Goal: Submit feedback/report problem

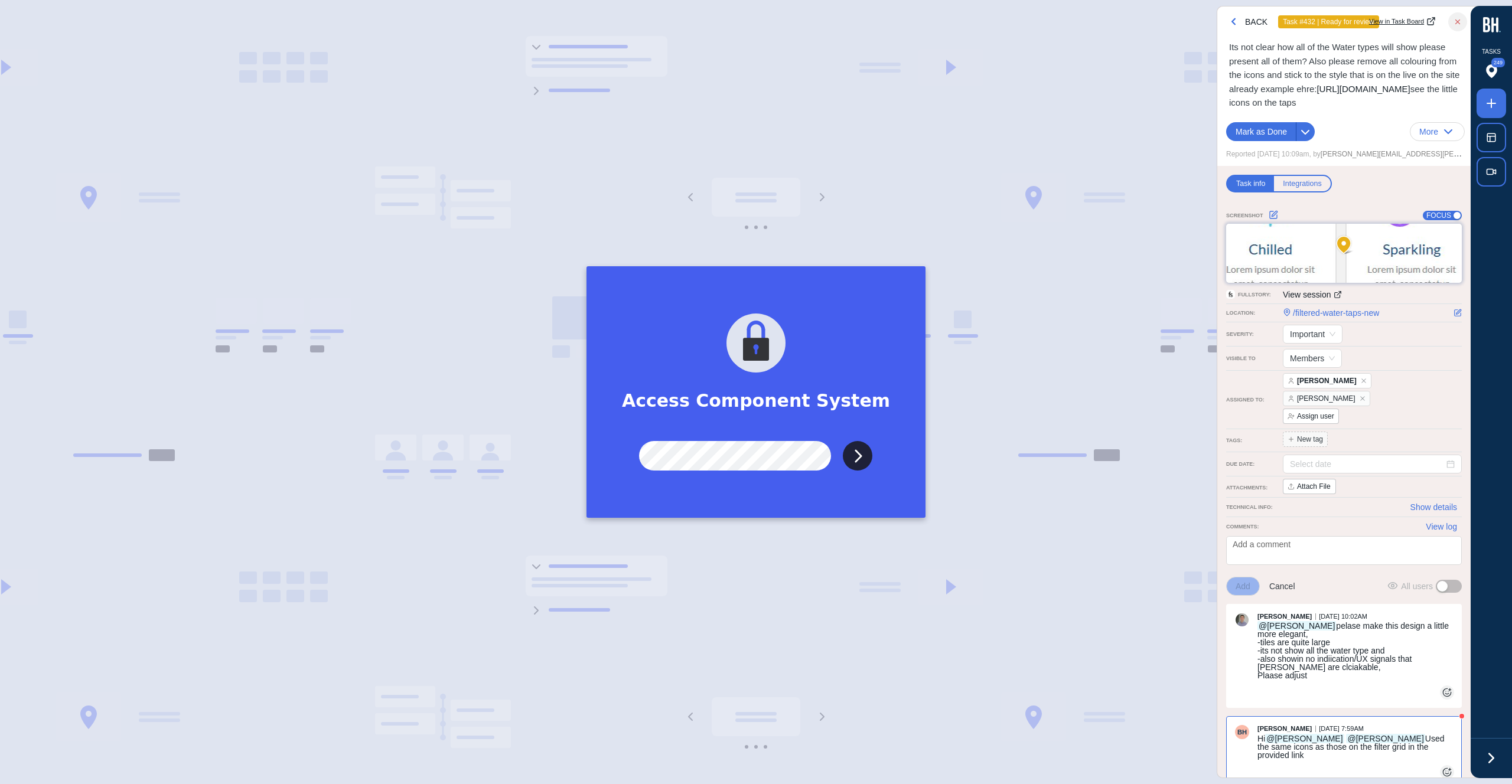
click at [843, 441] on input "Submit" at bounding box center [858, 456] width 30 height 30
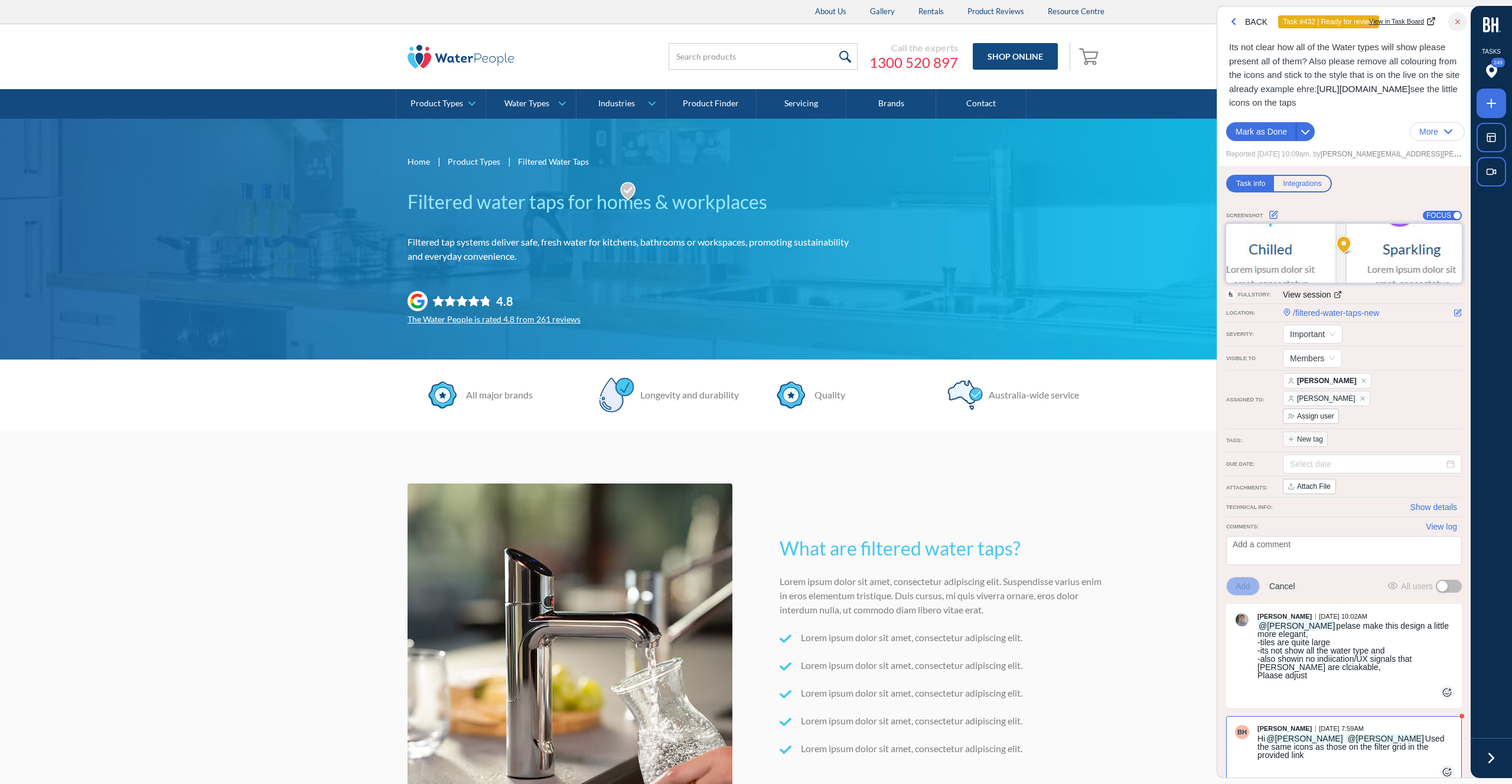
click at [1457, 22] on icon "button" at bounding box center [1457, 22] width 4 height 4
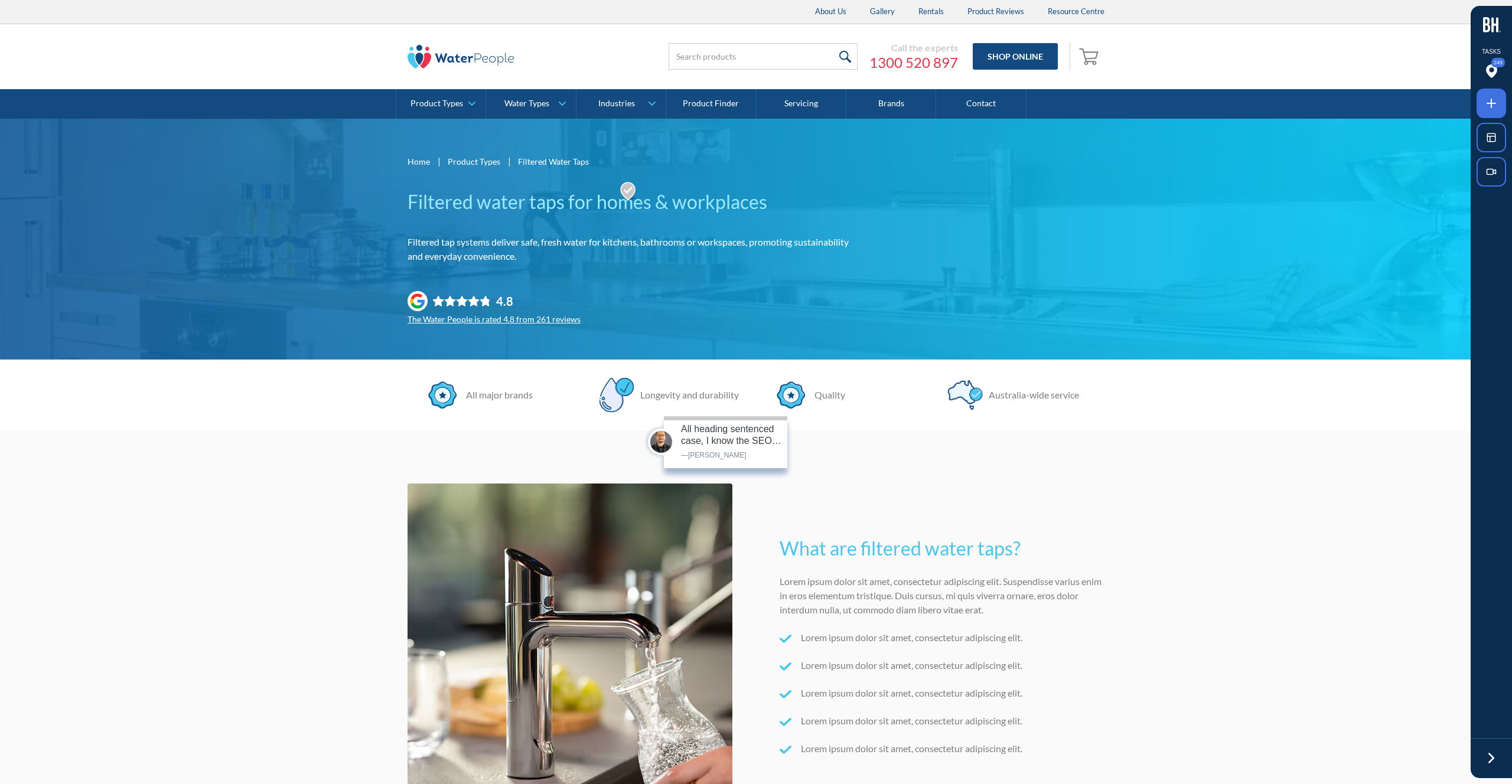
click at [629, 189] on img at bounding box center [629, 191] width 20 height 22
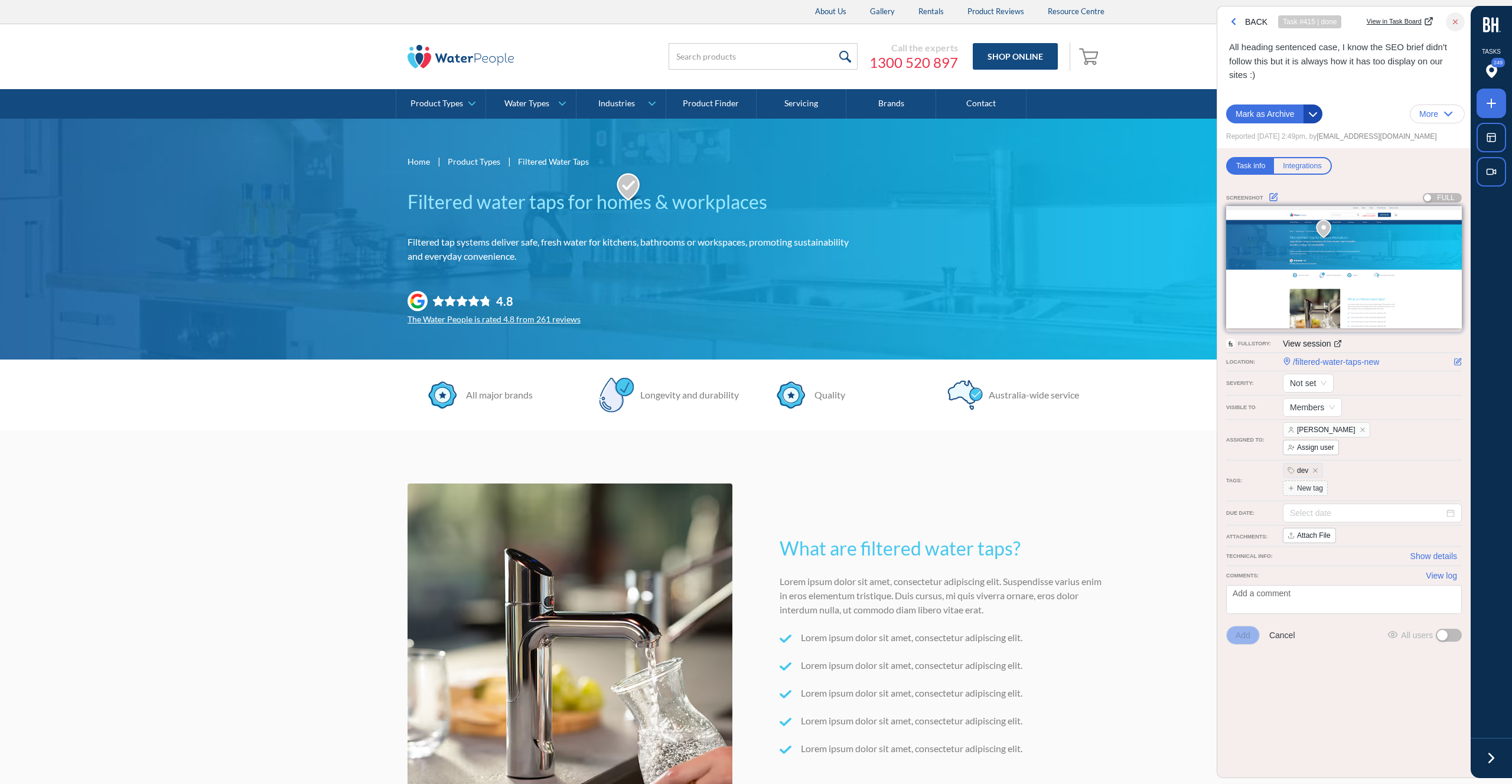
click at [1312, 115] on icon "button" at bounding box center [1313, 114] width 7 height 3
click at [1374, 104] on div "Mark as Archive More" at bounding box center [1345, 114] width 239 height 19
click at [1232, 17] on icon "button" at bounding box center [1233, 22] width 11 height 11
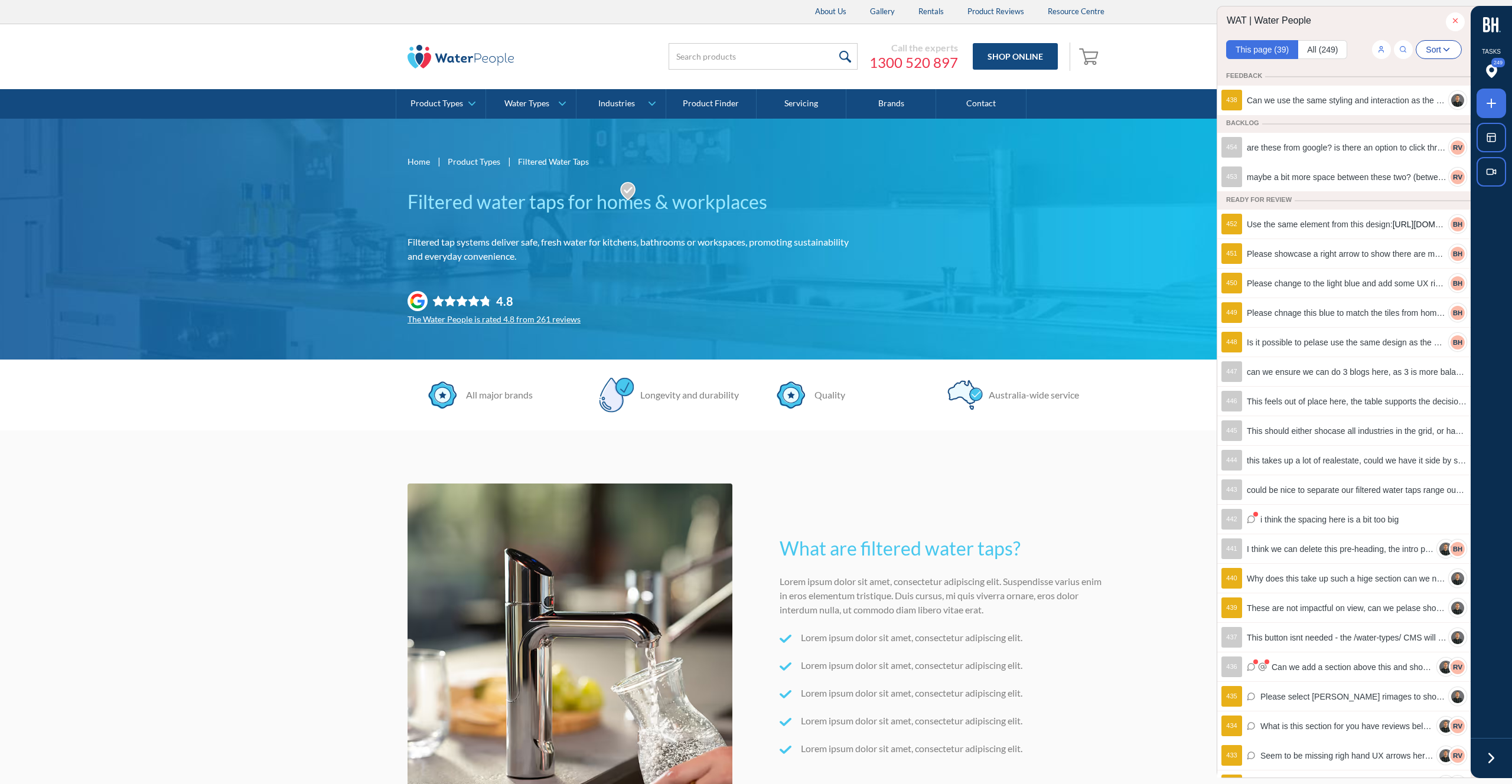
click at [1446, 50] on icon "button" at bounding box center [1447, 50] width 5 height 3
click at [1401, 373] on span "Status" at bounding box center [1416, 379] width 50 height 13
click at [1389, 375] on input "Status" at bounding box center [1386, 381] width 5 height 11
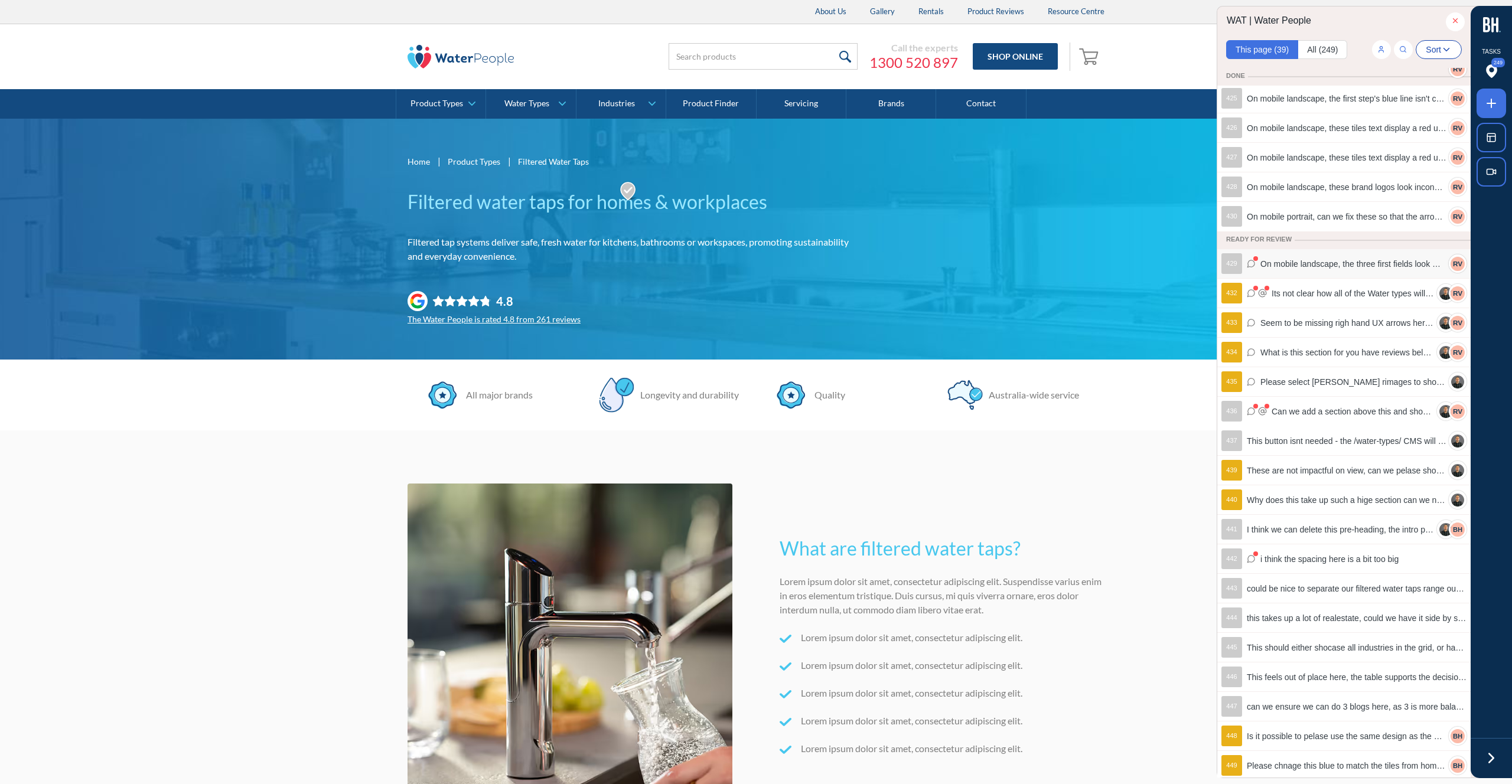
scroll to position [298, 0]
click at [1331, 265] on span "On mobile landscape, the three first fields look weird how they are structured" at bounding box center [1353, 263] width 186 height 13
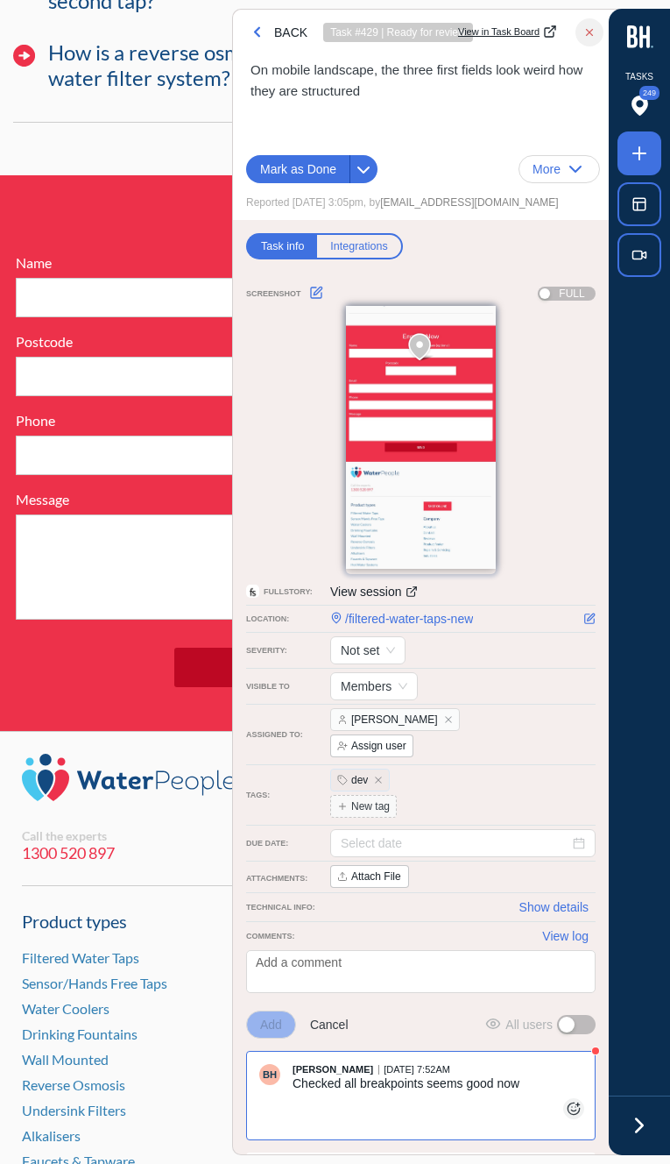
scroll to position [19537, 0]
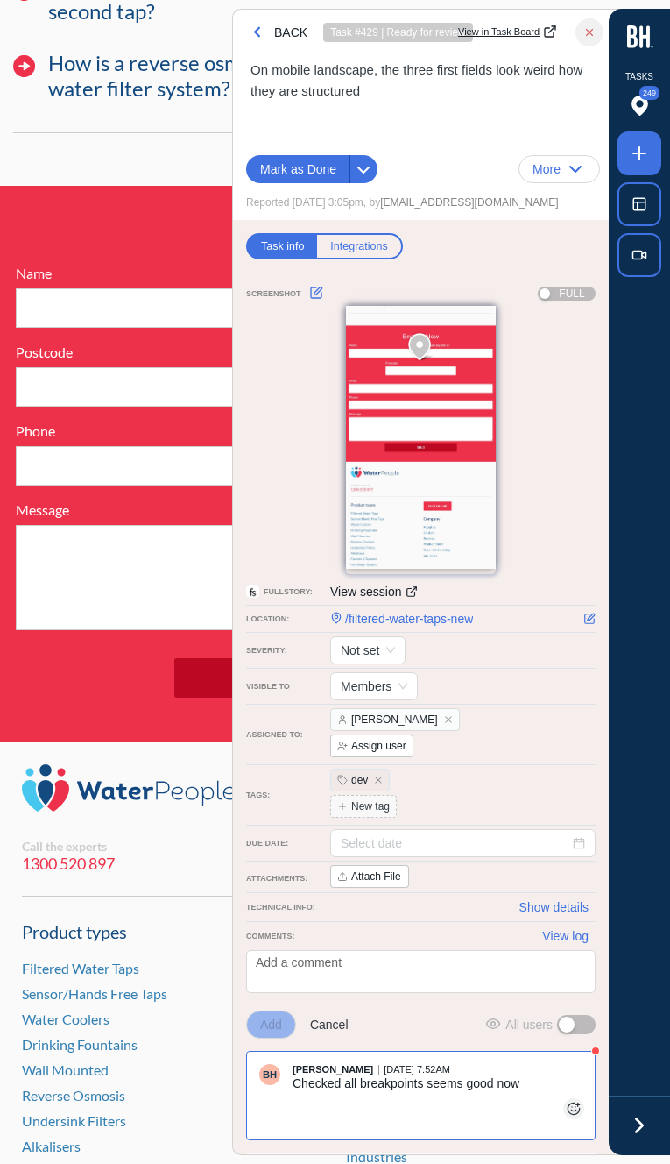
click at [595, 32] on icon "button" at bounding box center [590, 32] width 12 height 12
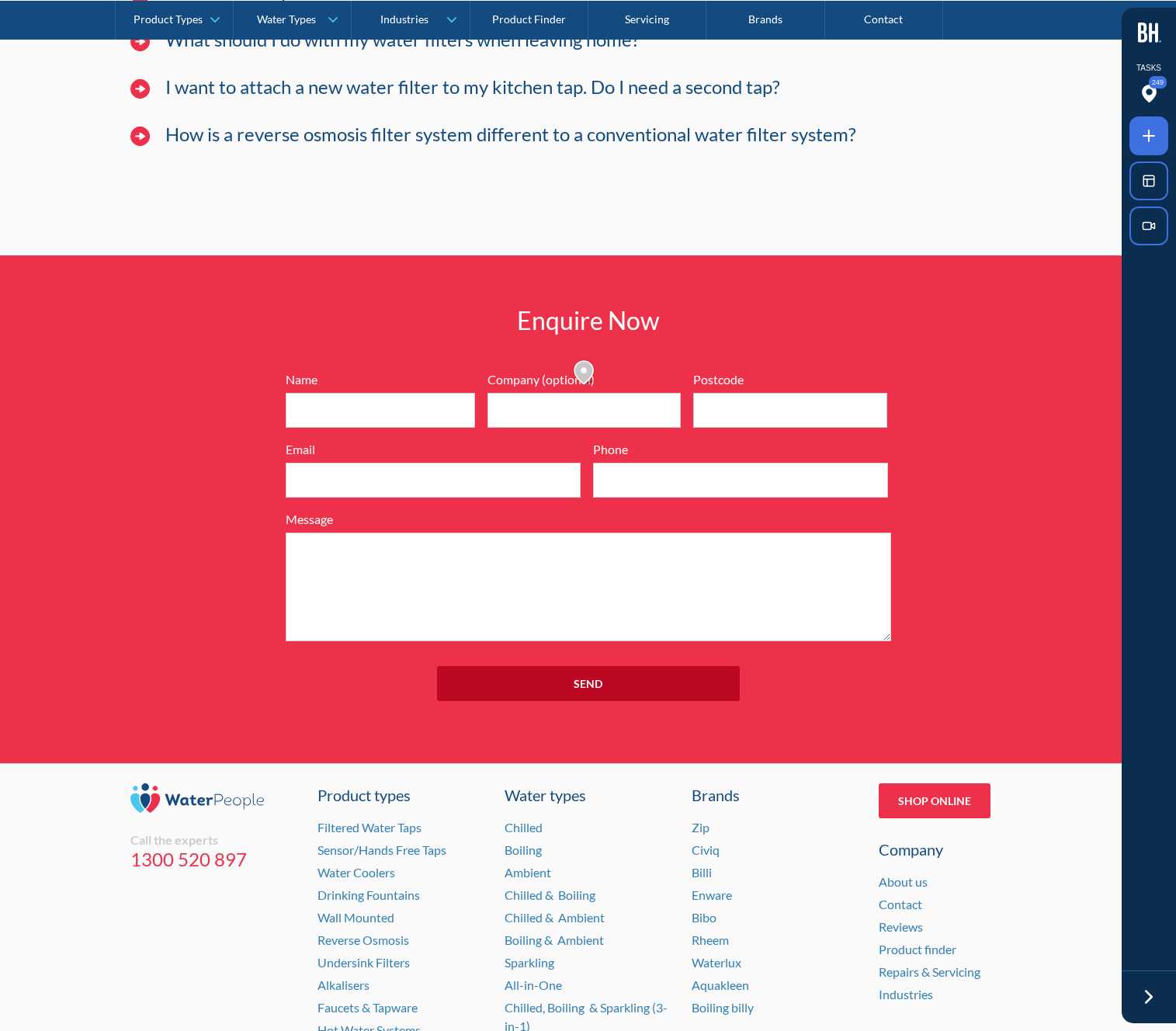
scroll to position [11782, 0]
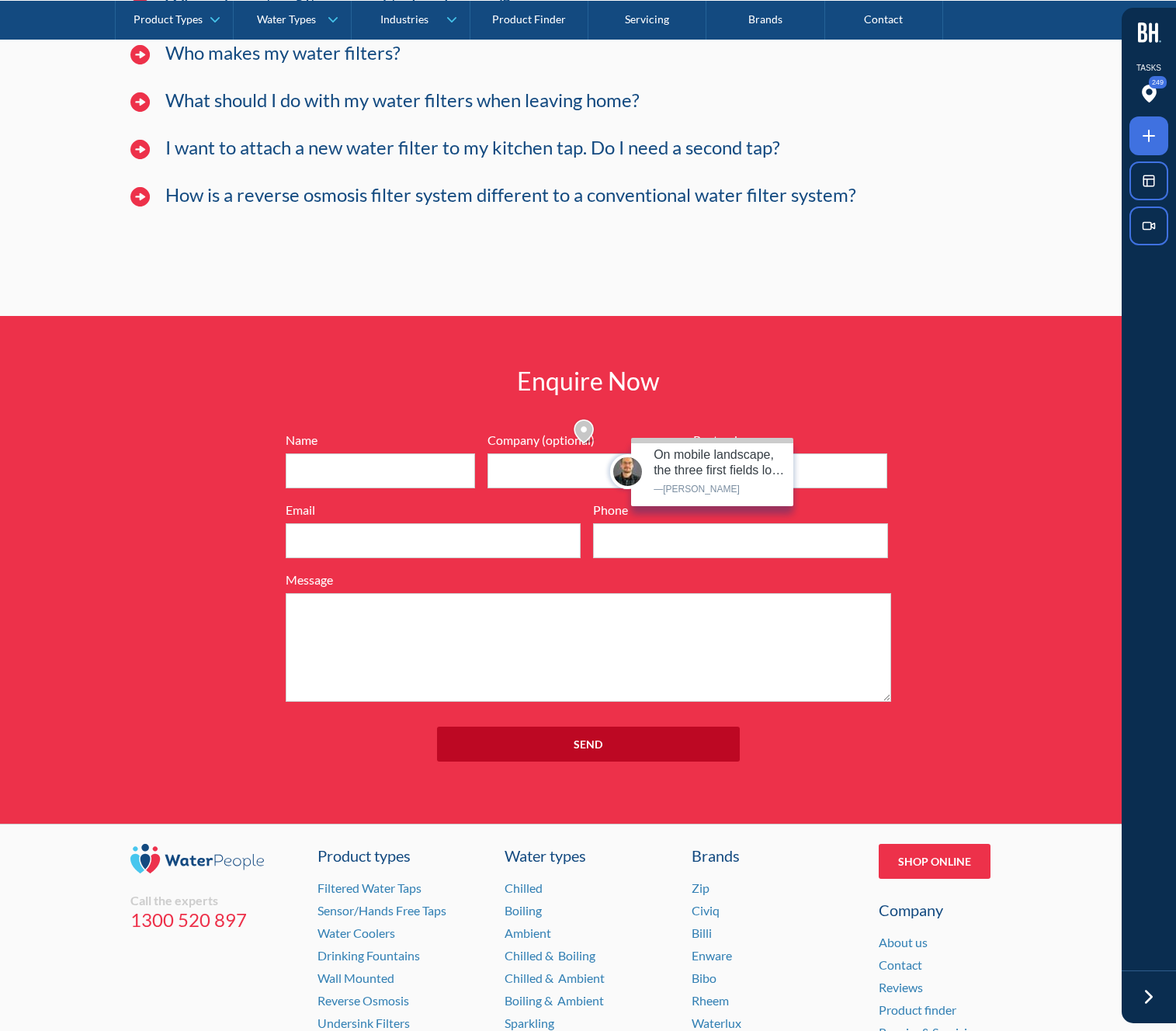
click at [584, 428] on img at bounding box center [585, 432] width 27 height 28
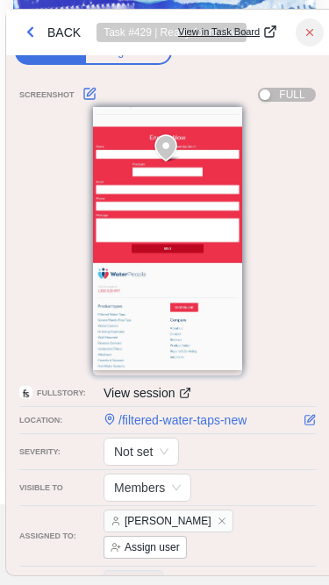
scroll to position [8905, 0]
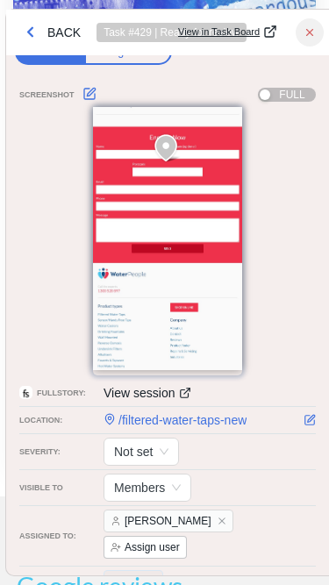
click at [307, 31] on icon "button" at bounding box center [309, 32] width 12 height 12
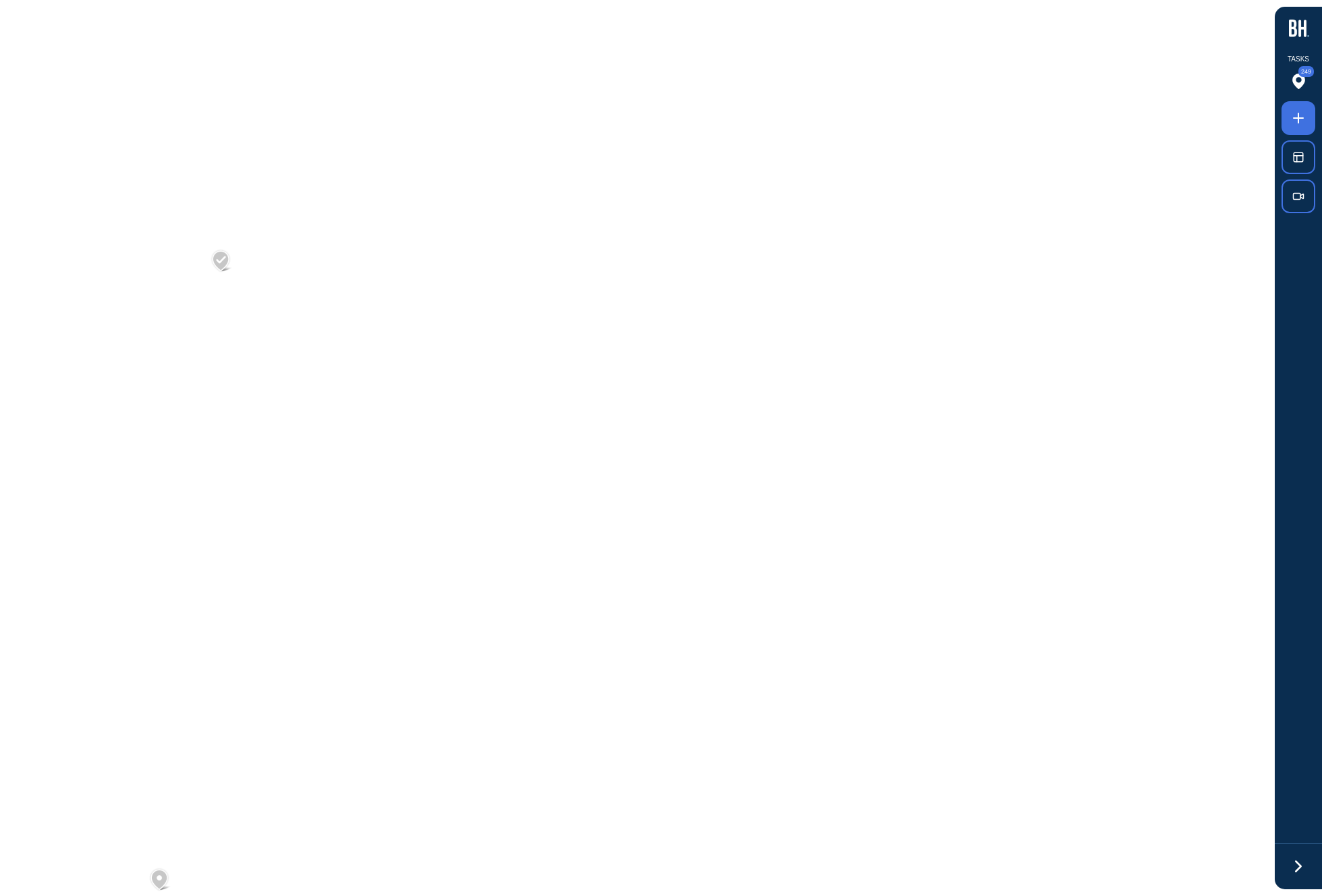
scroll to position [10397, 0]
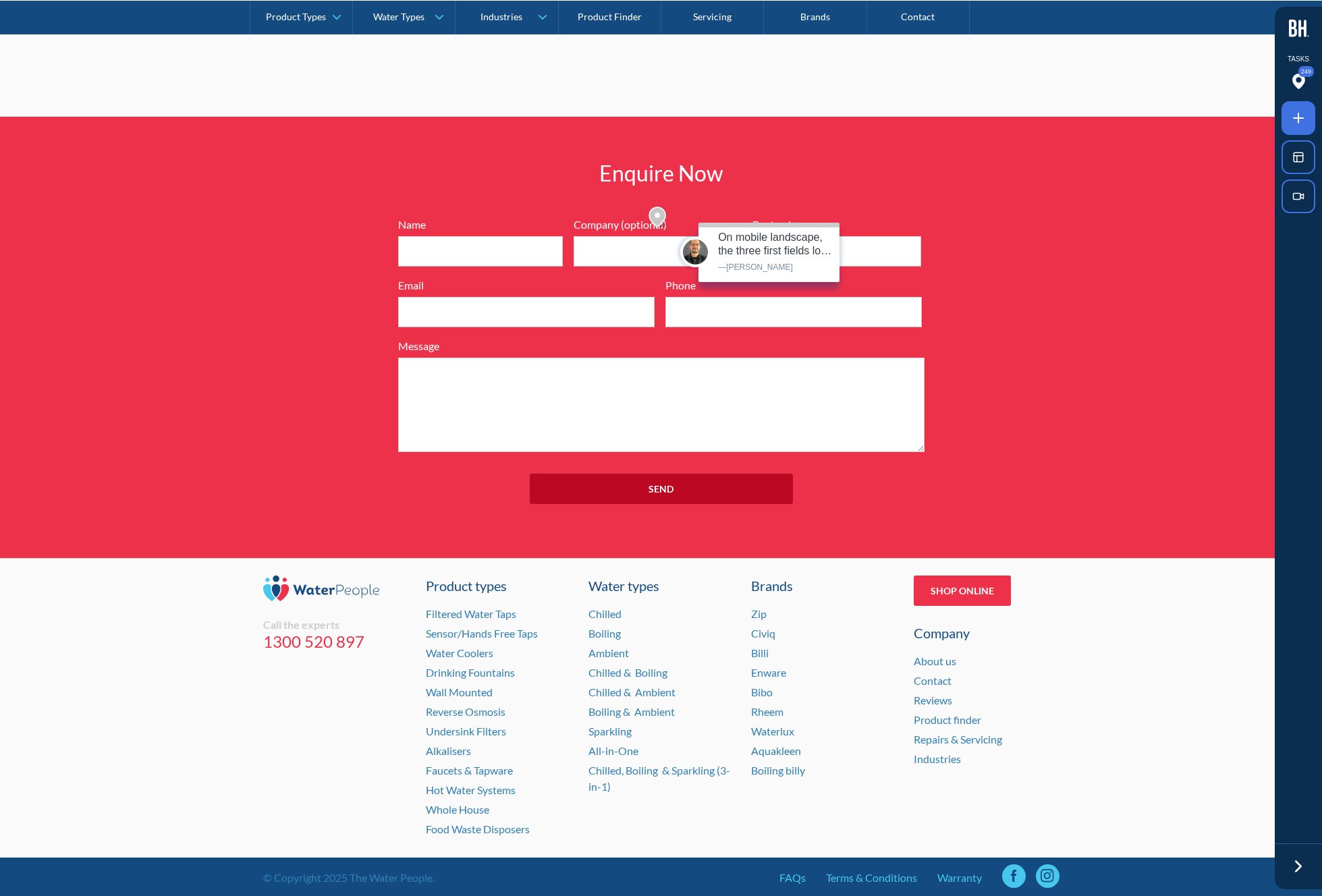
click at [658, 217] on img at bounding box center [658, 217] width 23 height 25
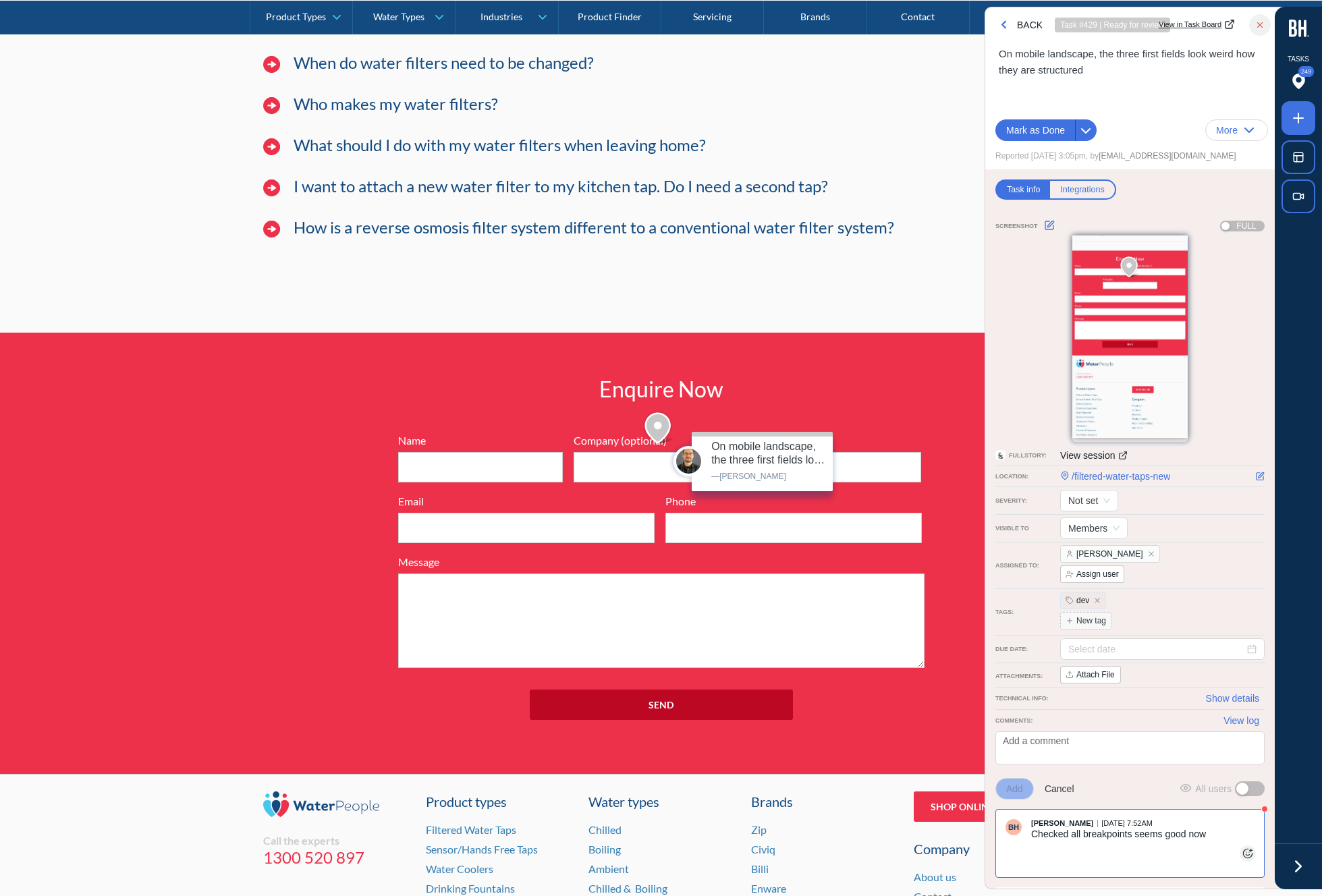
scroll to position [10169, 0]
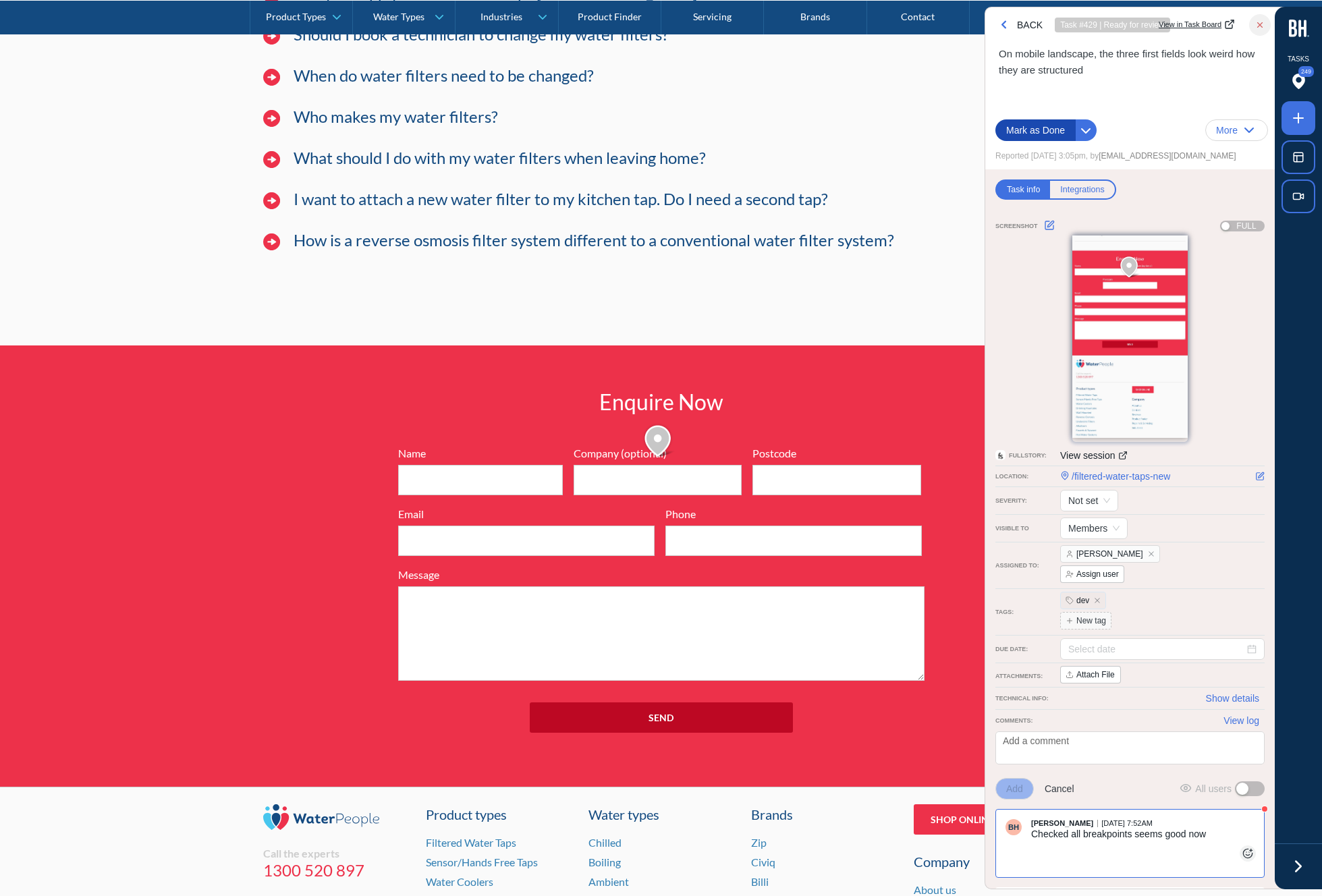
click at [1026, 125] on span "Mark as Done" at bounding box center [1036, 130] width 59 height 15
click at [1005, 25] on icon "button" at bounding box center [1003, 25] width 13 height 13
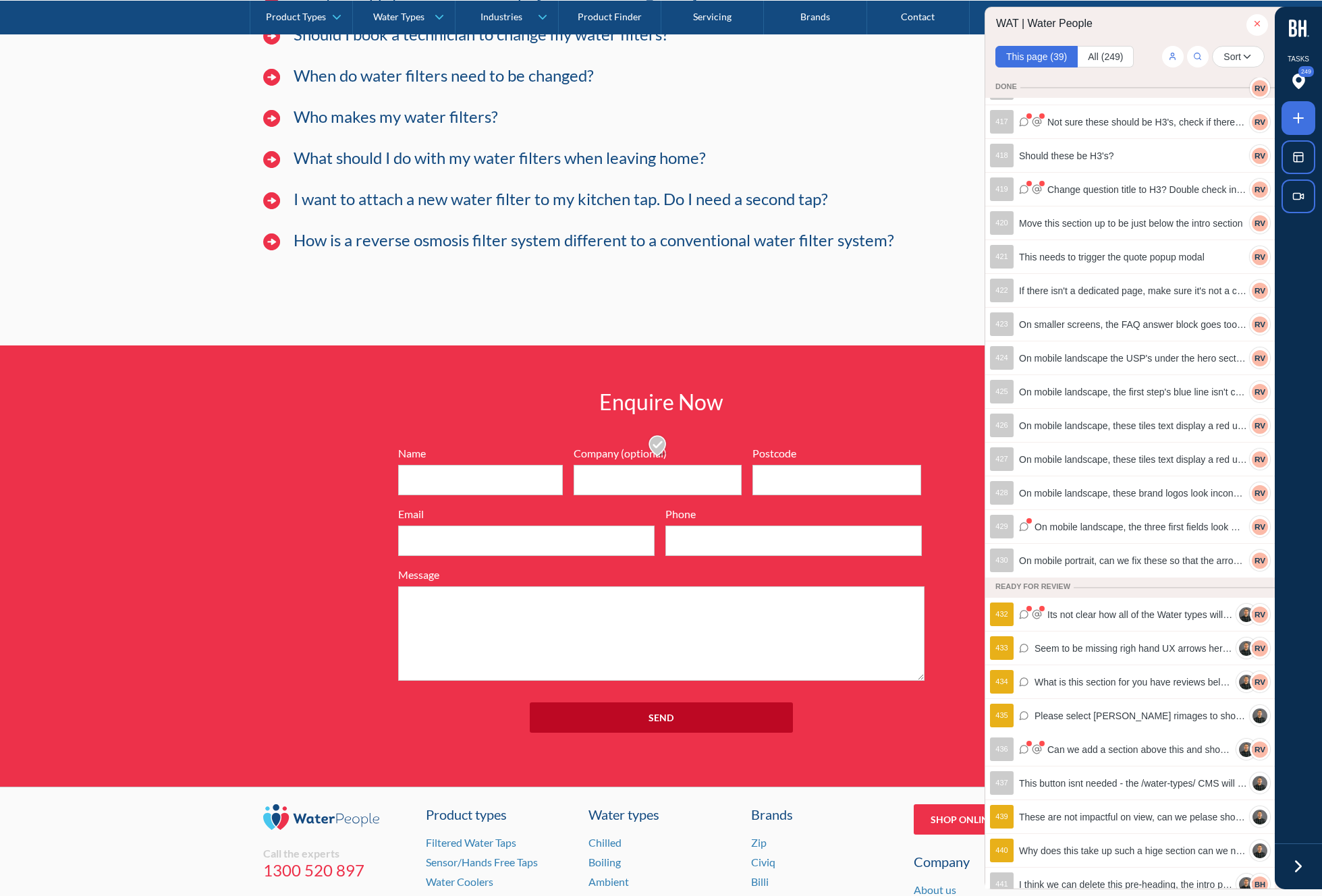
scroll to position [92, 0]
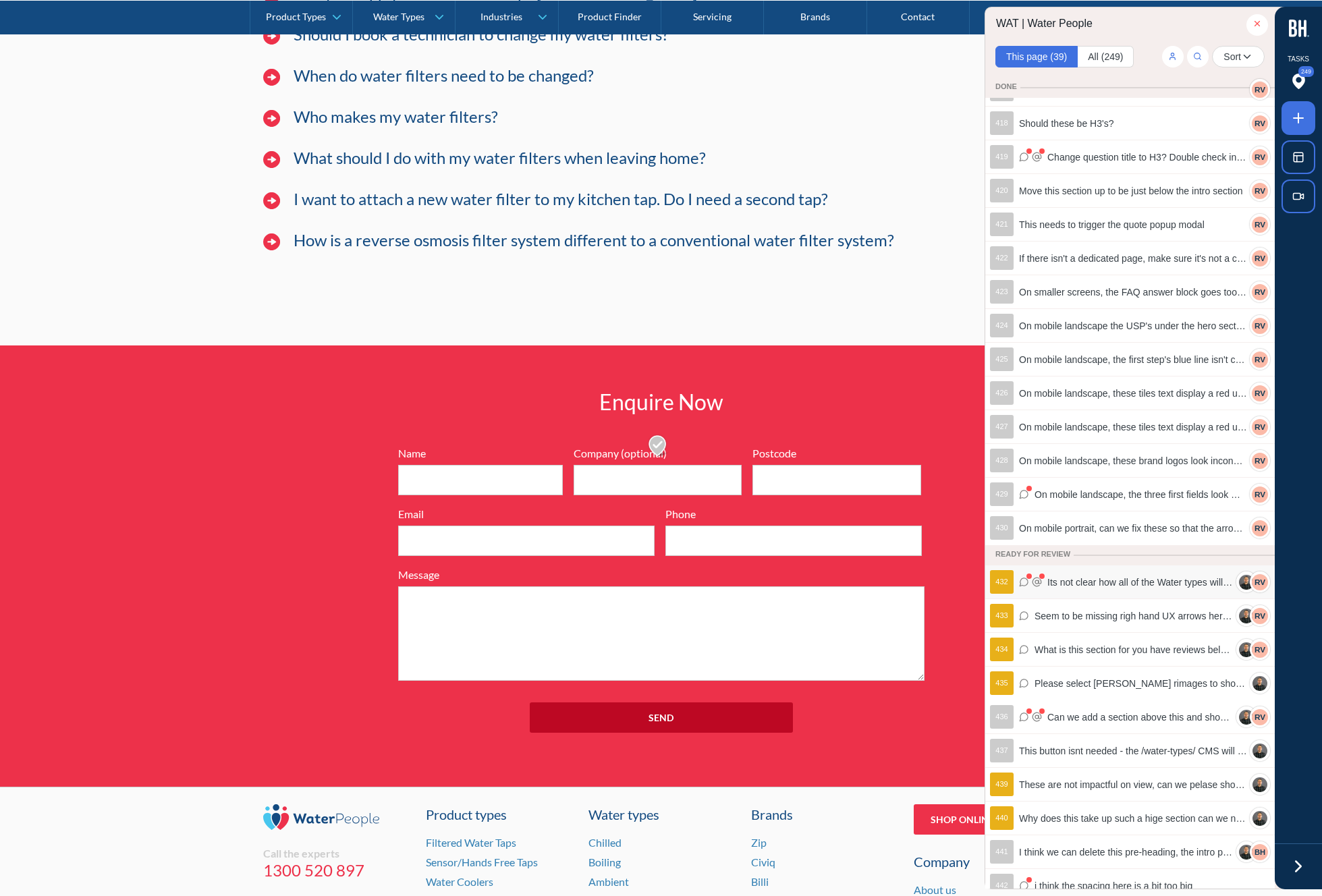
click at [1112, 585] on span "Its not clear how all of the Water types will show please present all of them? …" at bounding box center [1140, 582] width 186 height 15
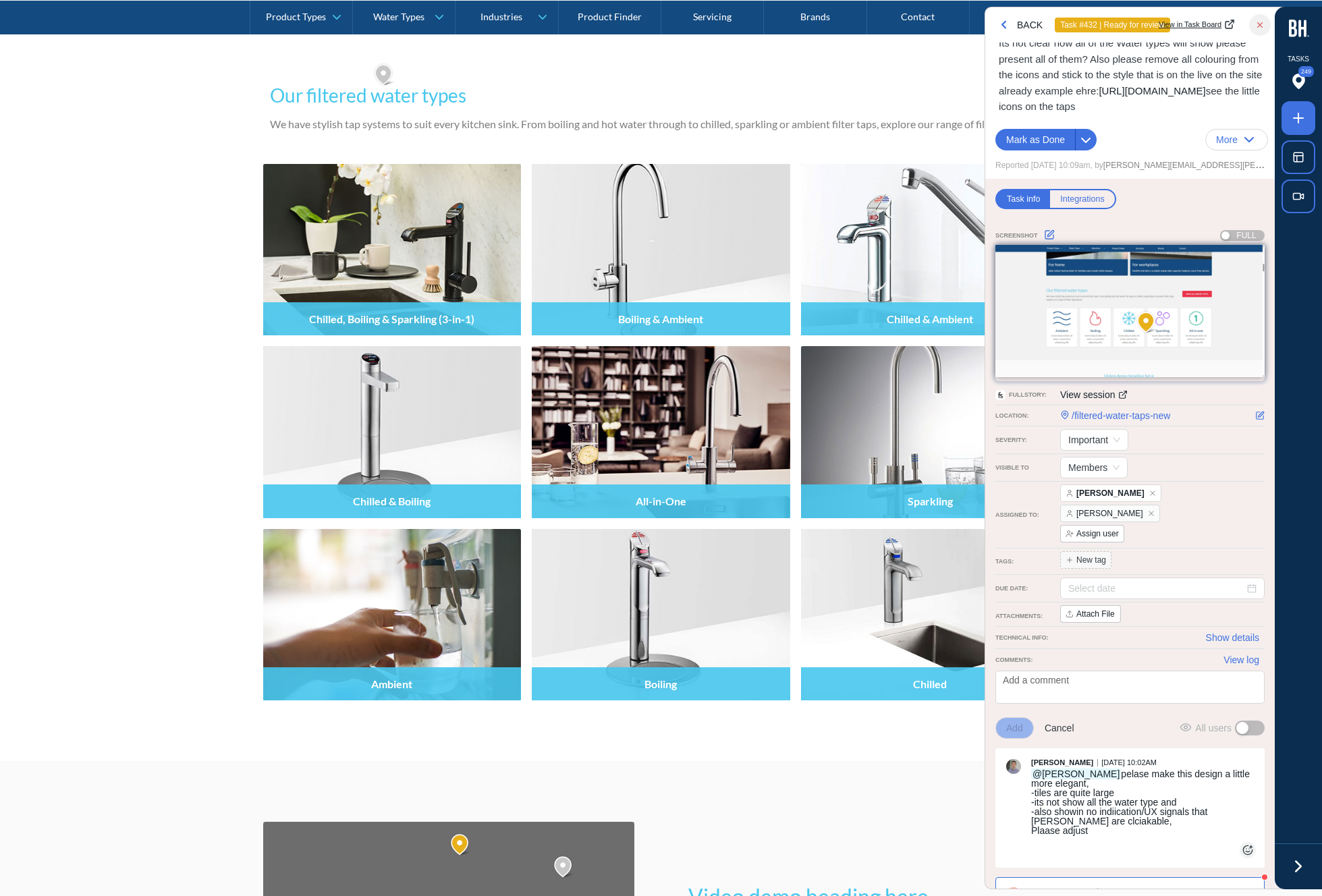
scroll to position [0, 0]
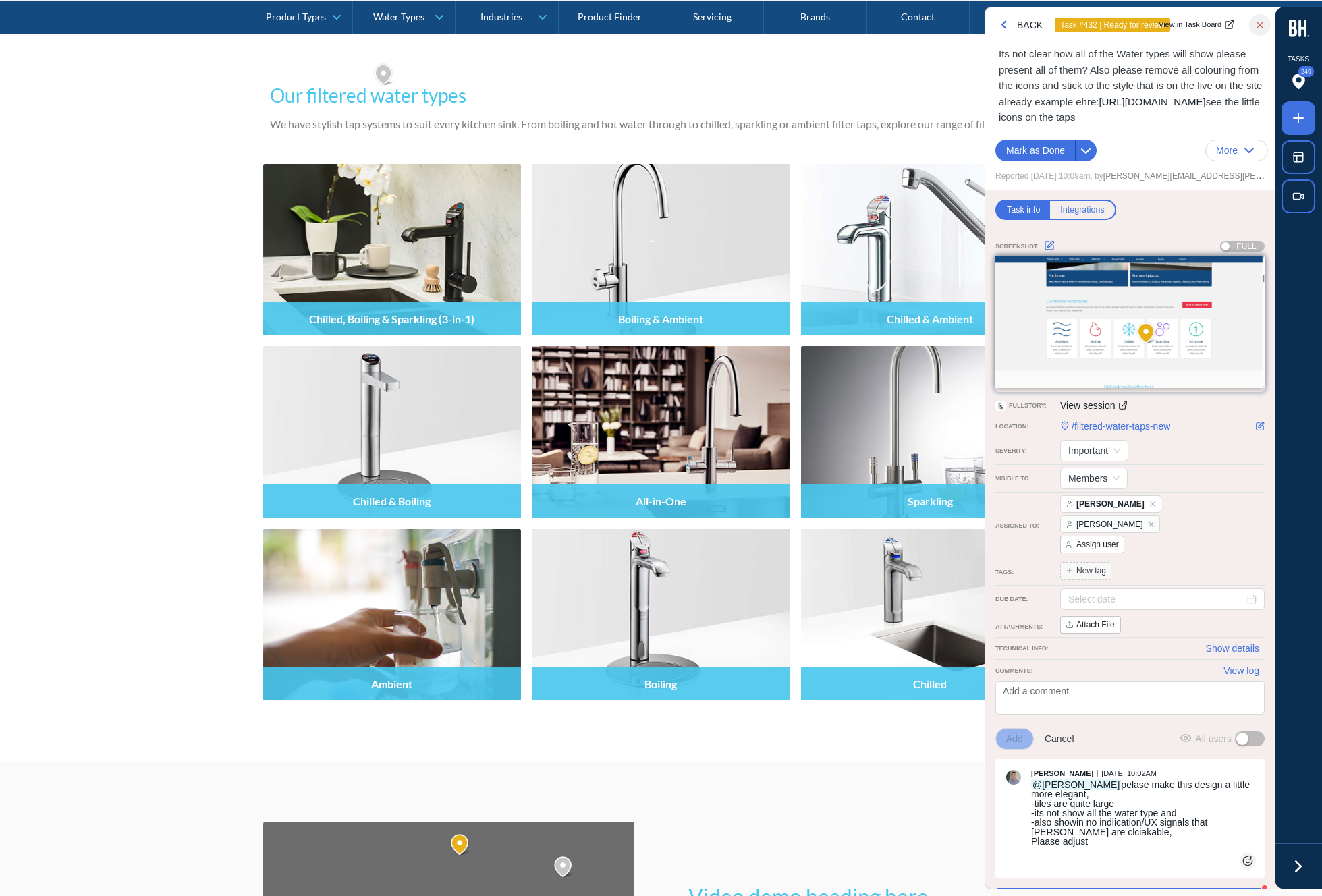
click at [1203, 25] on span "View in Task Board" at bounding box center [1190, 25] width 63 height 12
